Goal: Obtain resource: Obtain resource

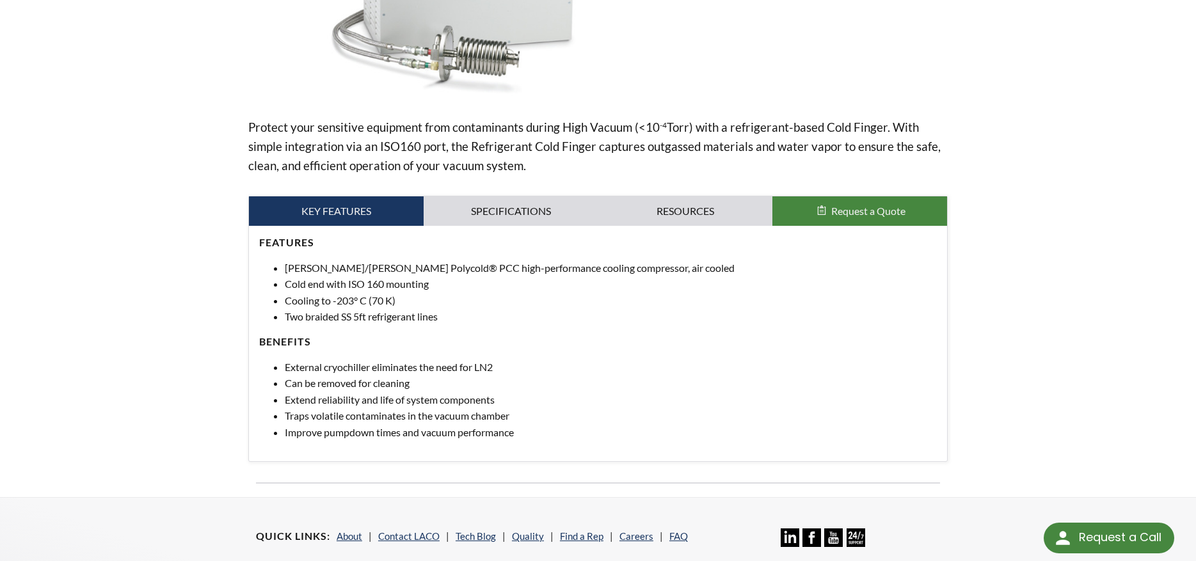
scroll to position [368, 0]
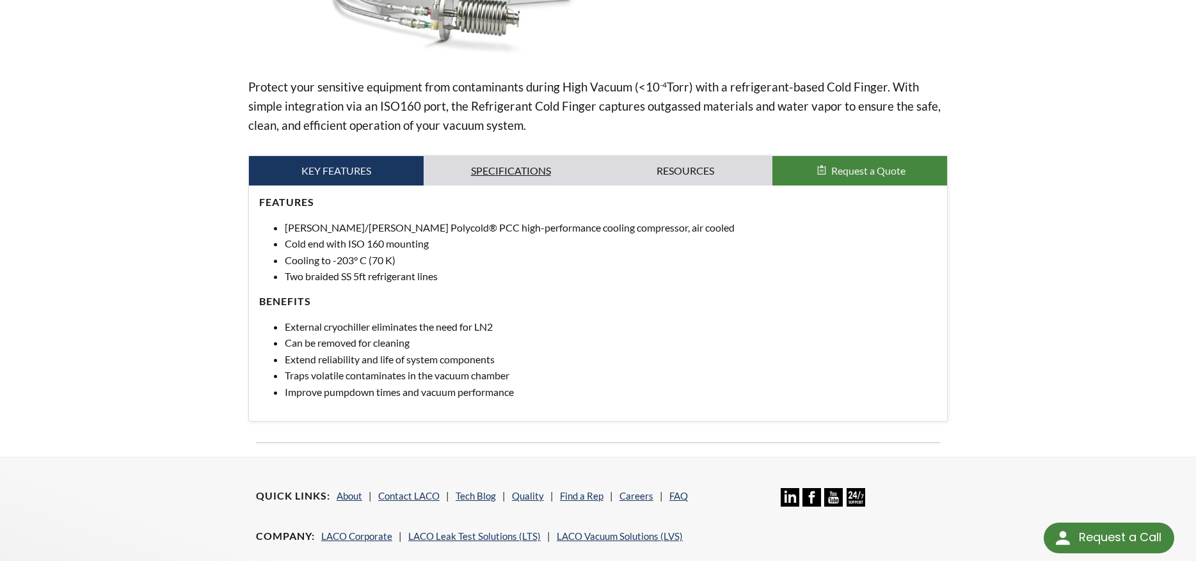
click at [491, 173] on link "Specifications" at bounding box center [511, 170] width 175 height 29
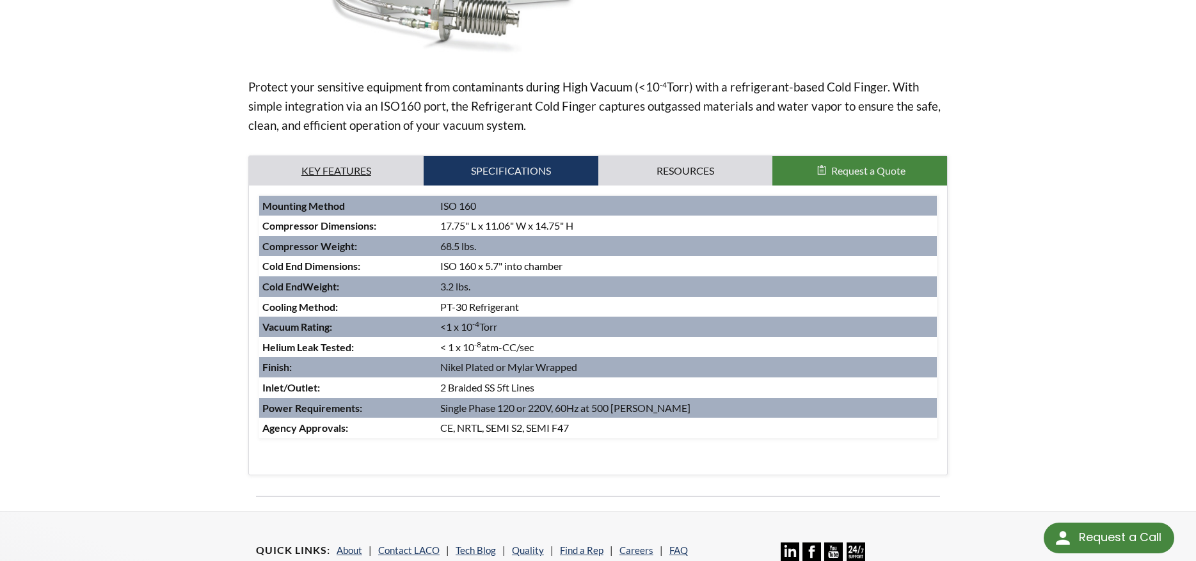
click at [347, 168] on link "Key Features" at bounding box center [336, 170] width 175 height 29
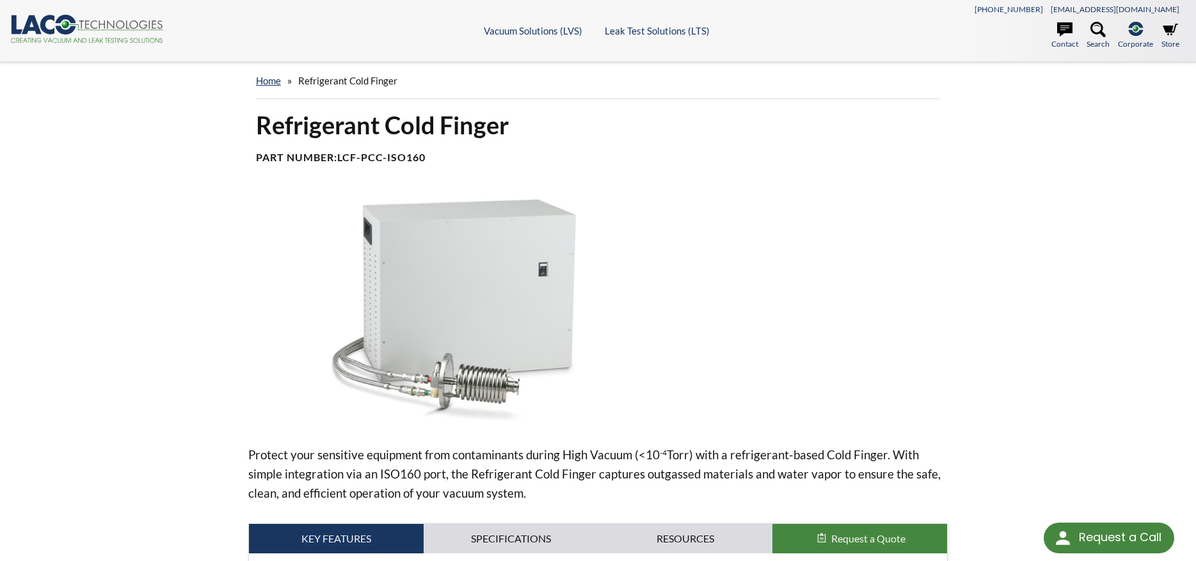
scroll to position [64, 0]
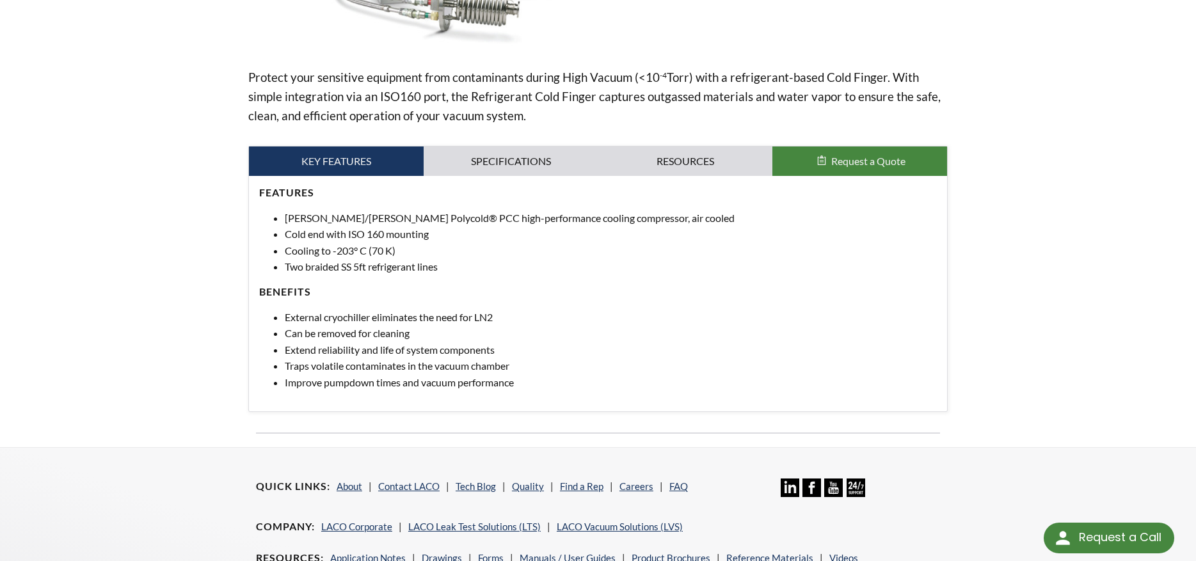
scroll to position [384, 0]
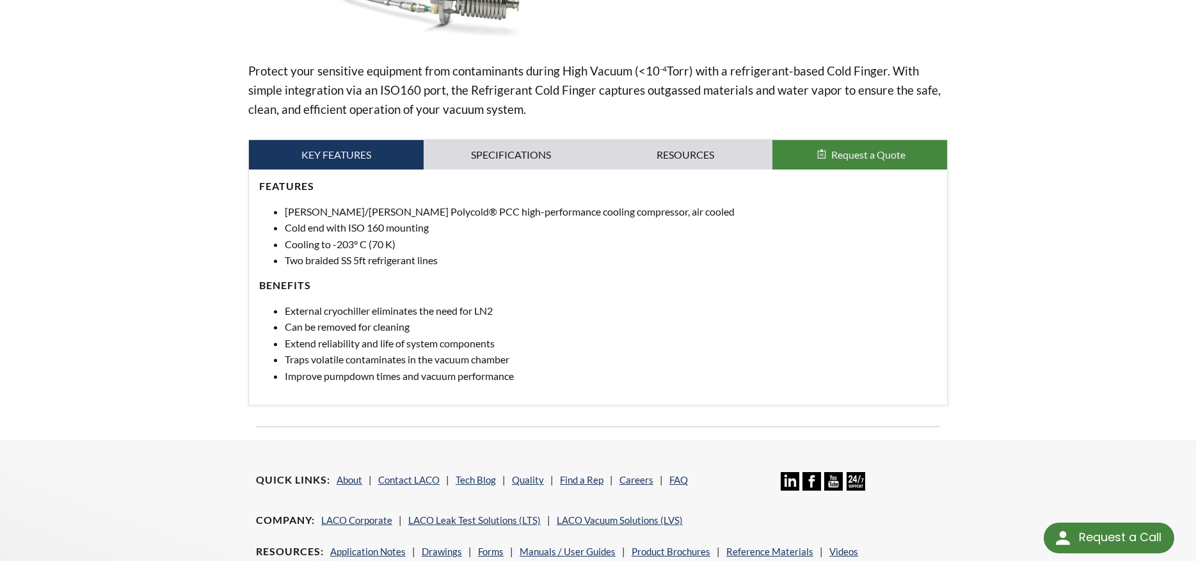
click at [491, 136] on div "Protect your sensitive equipment from contaminants during High Vacuum (<10 -4 T…" at bounding box center [597, 108] width 699 height 594
click at [491, 161] on link "Specifications" at bounding box center [511, 154] width 175 height 29
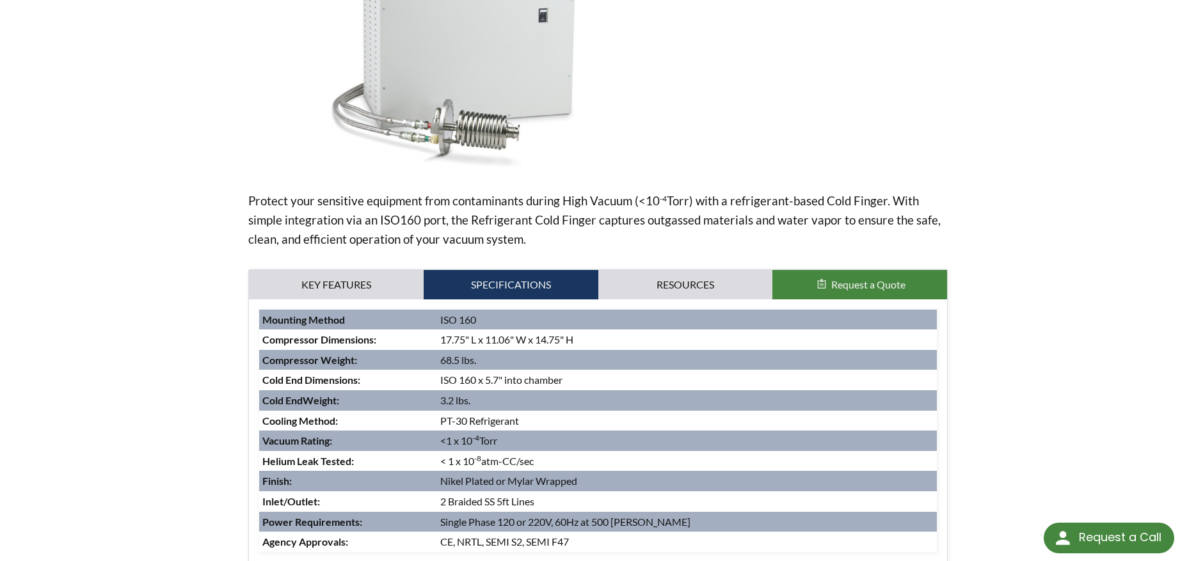
scroll to position [230, 0]
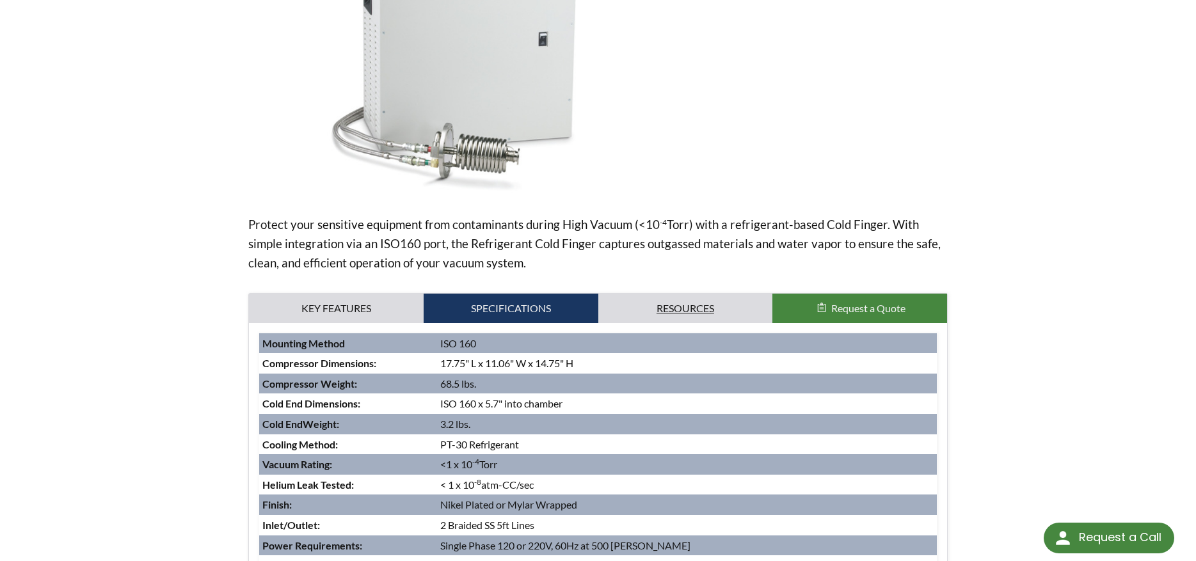
click at [673, 313] on link "Resources" at bounding box center [685, 308] width 175 height 29
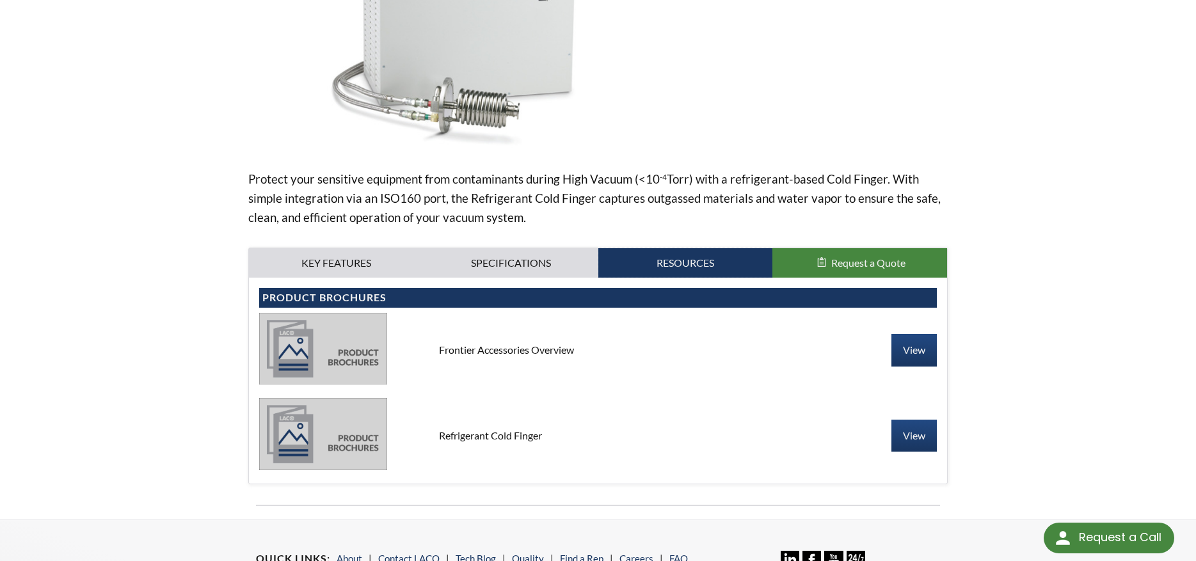
scroll to position [358, 0]
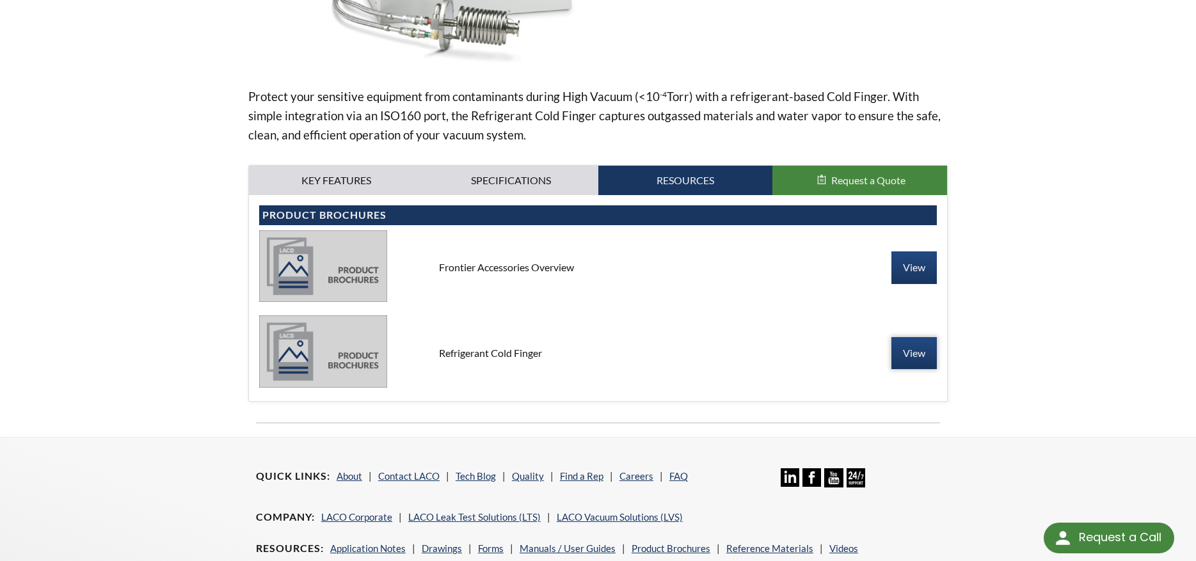
click at [915, 349] on link "View" at bounding box center [913, 353] width 45 height 32
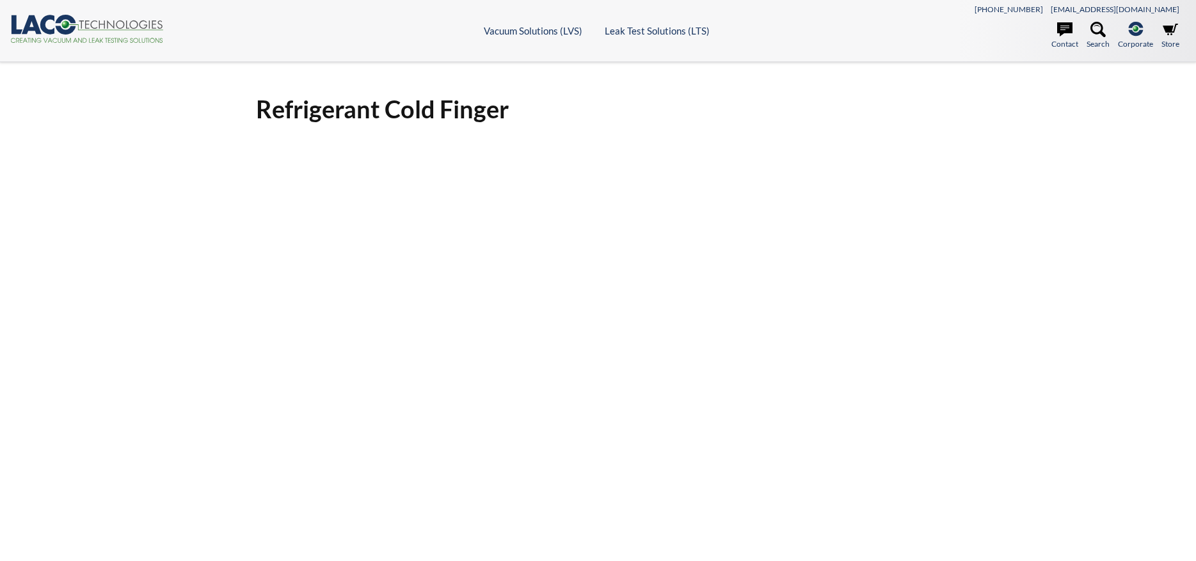
select select "Language Translate Widget"
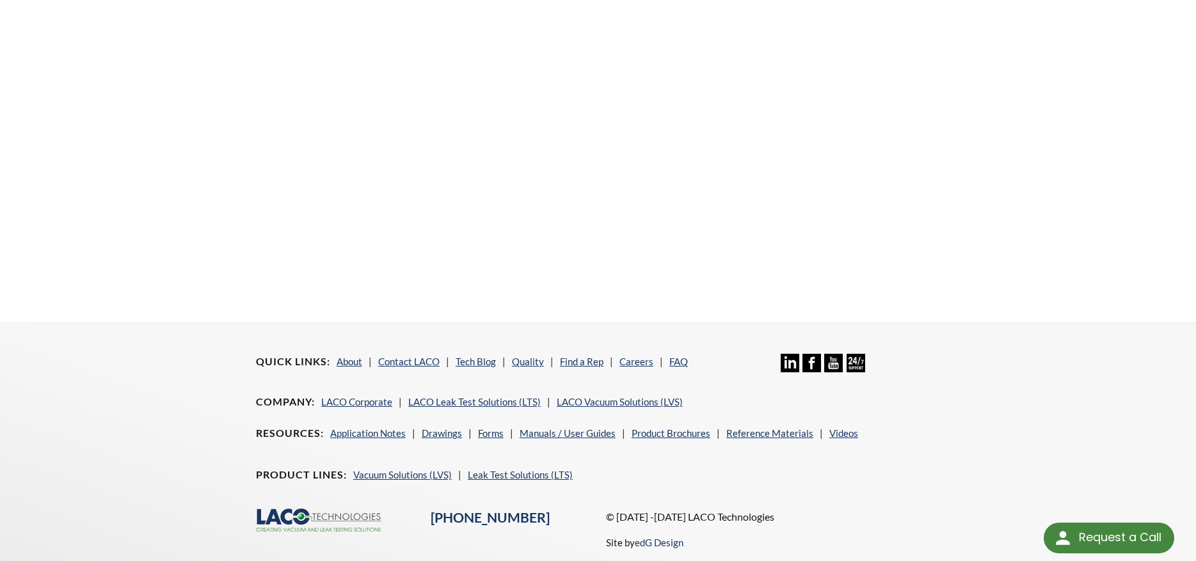
scroll to position [295, 0]
